Goal: Obtain resource: Download file/media

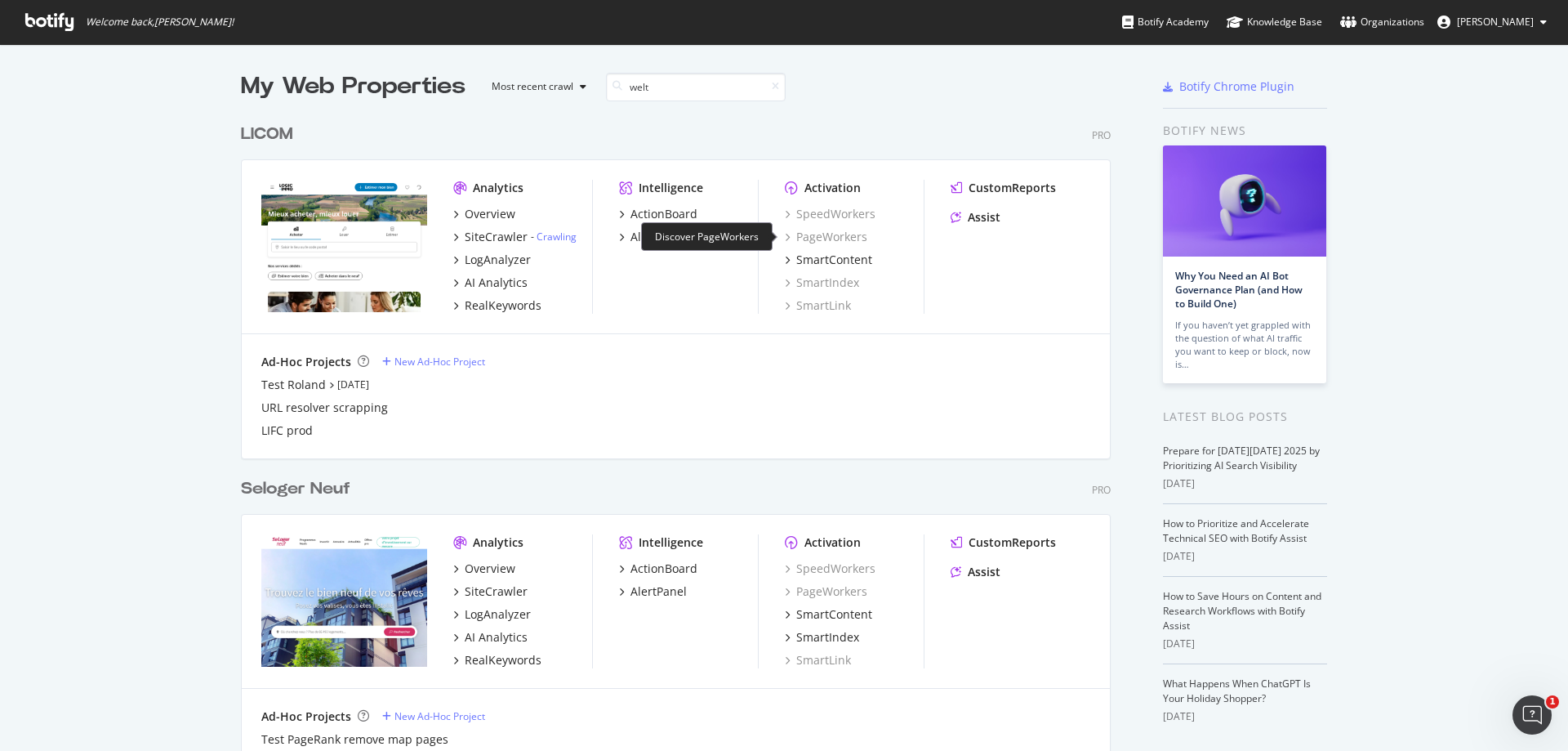
scroll to position [371, 871]
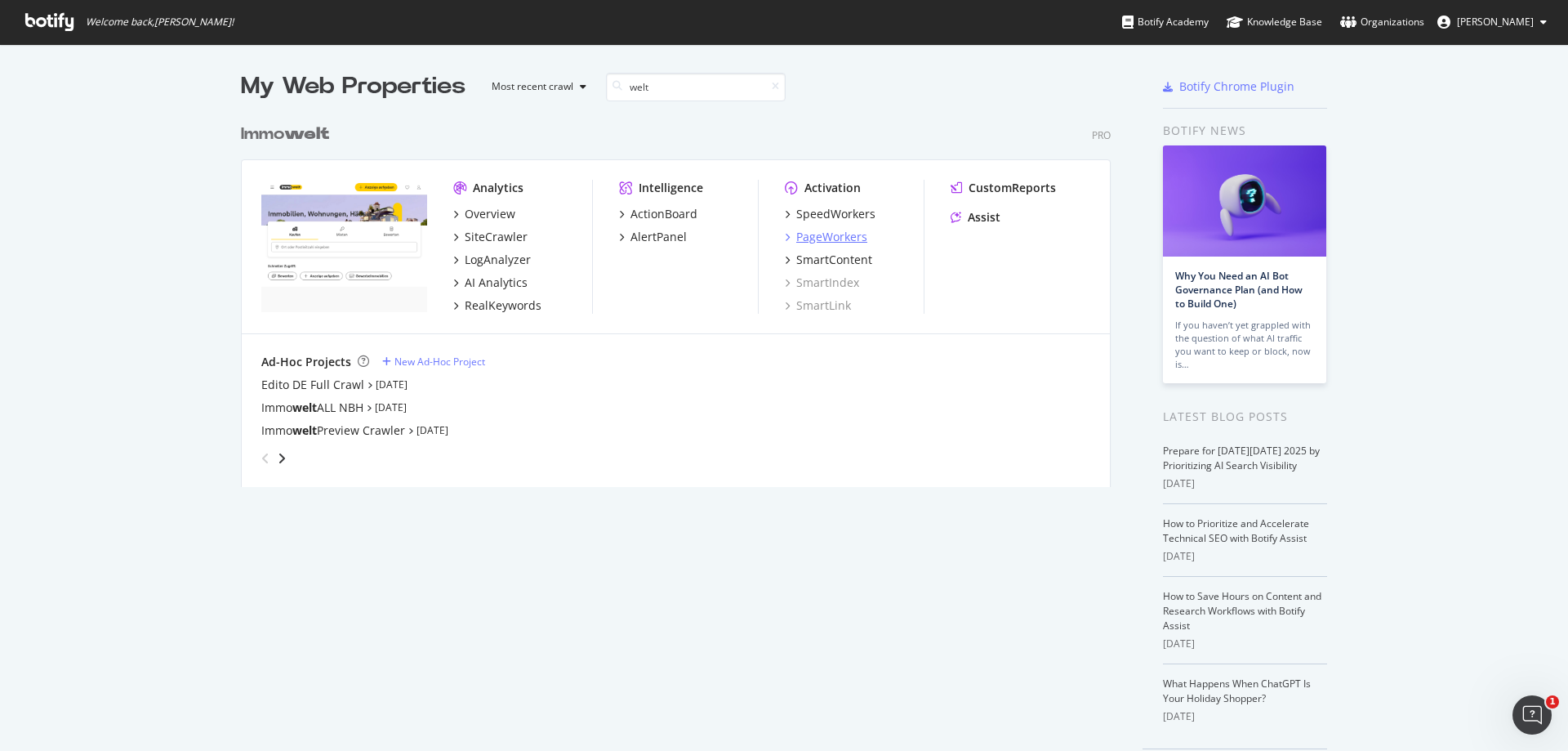
type input "welt"
click at [827, 243] on div "PageWorkers" at bounding box center [832, 237] width 71 height 17
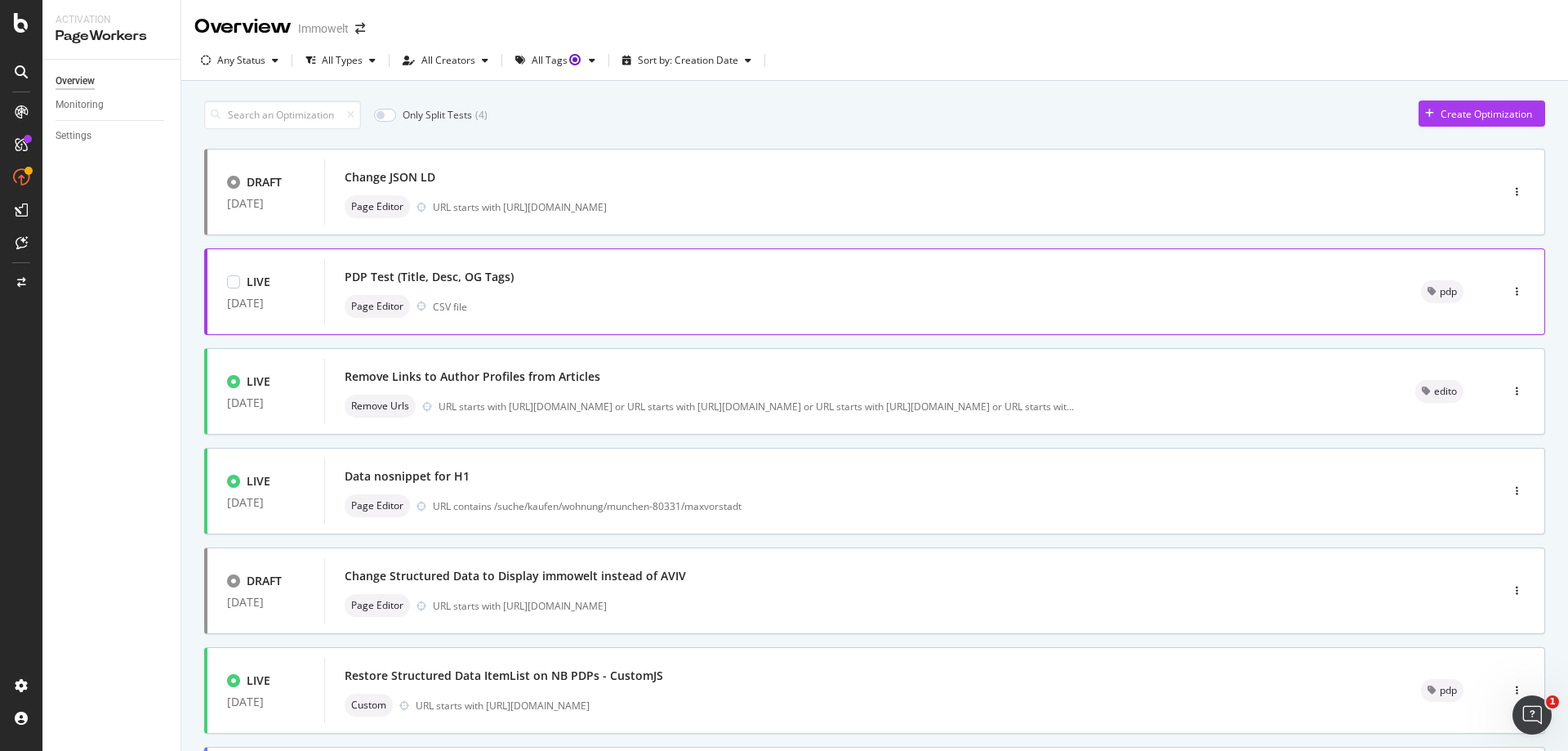
click at [794, 298] on div "Page Editor CSV file" at bounding box center [864, 307] width 1038 height 23
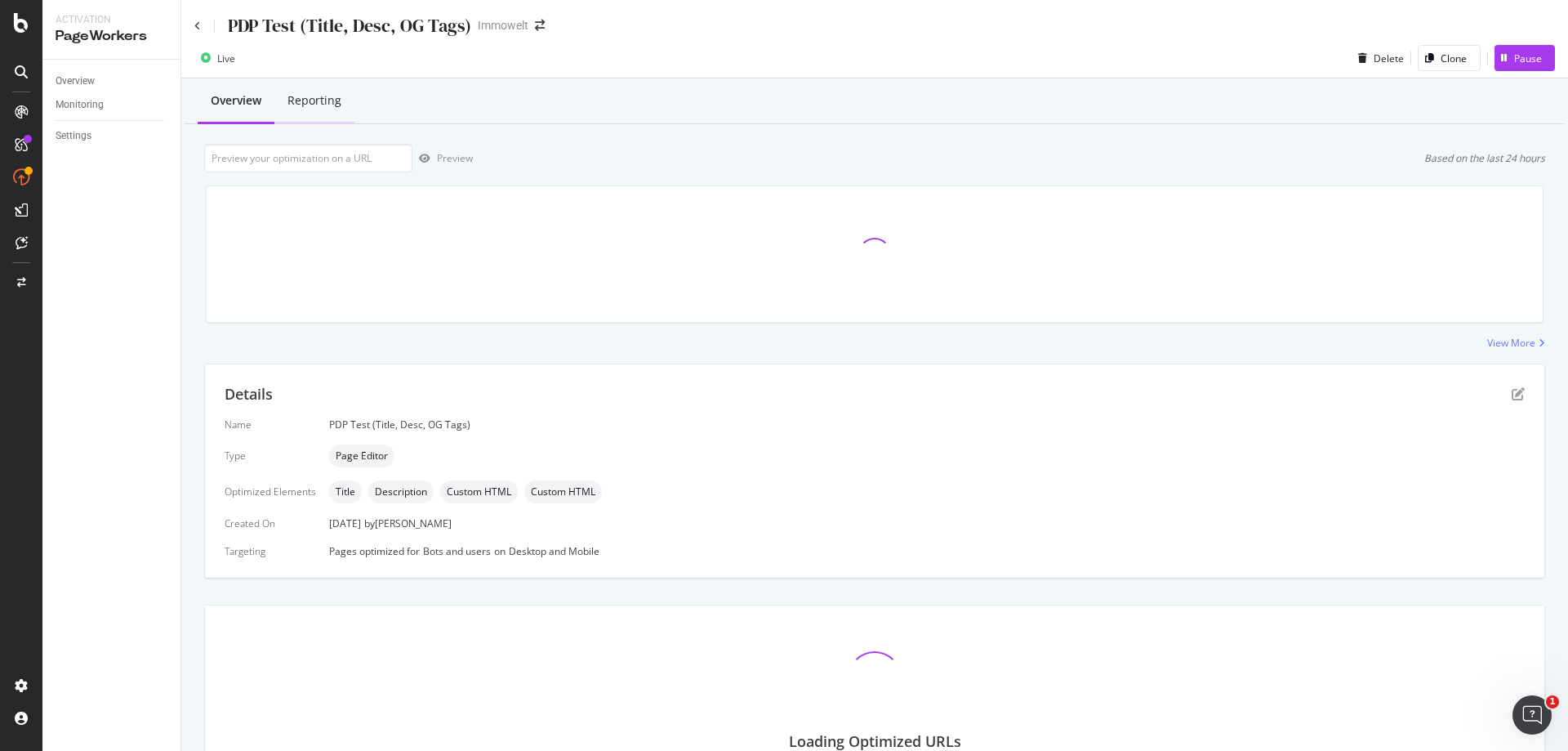
click at [327, 92] on div "Reporting" at bounding box center [314, 100] width 54 height 17
